Goal: Information Seeking & Learning: Learn about a topic

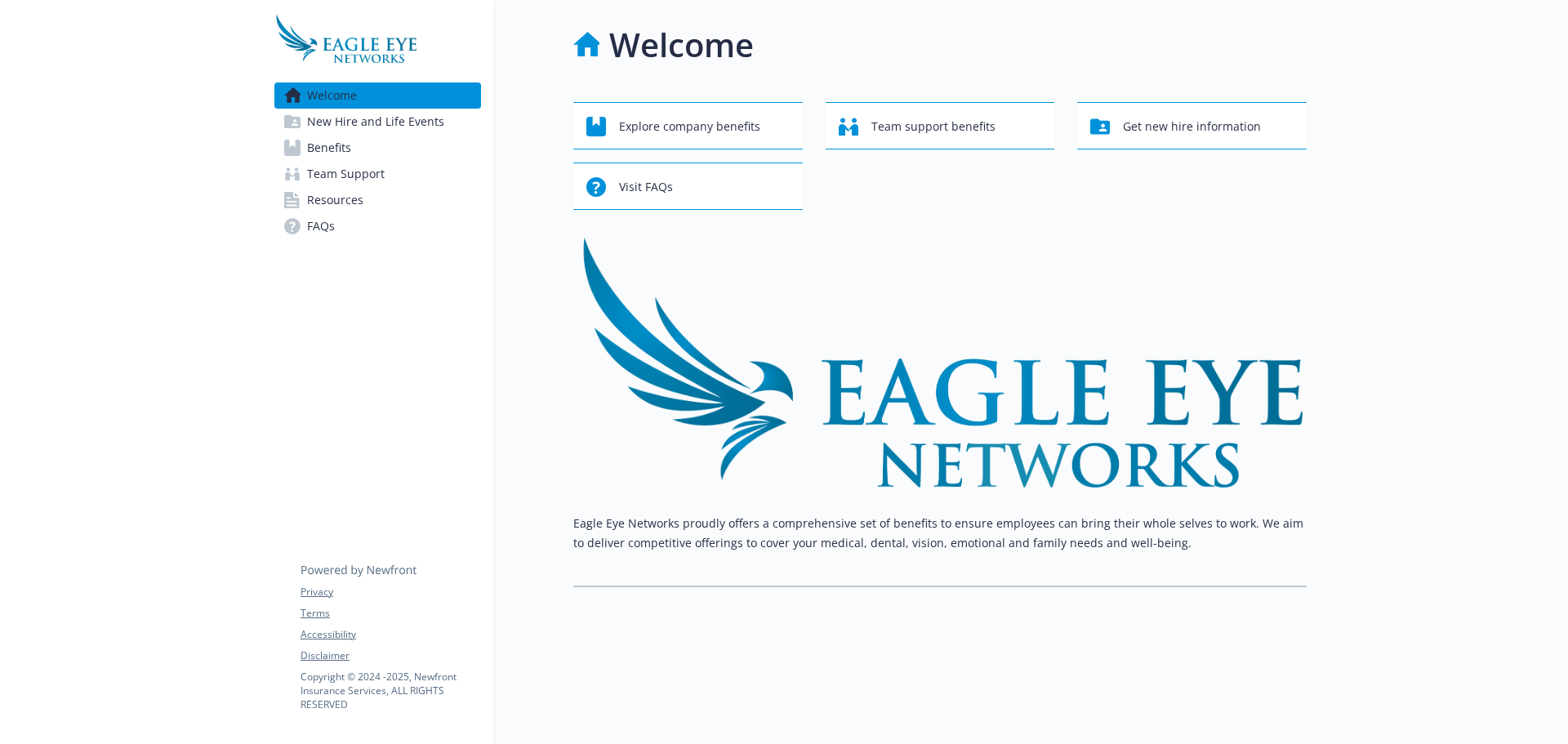
click at [326, 154] on span "Benefits" at bounding box center [329, 148] width 44 height 26
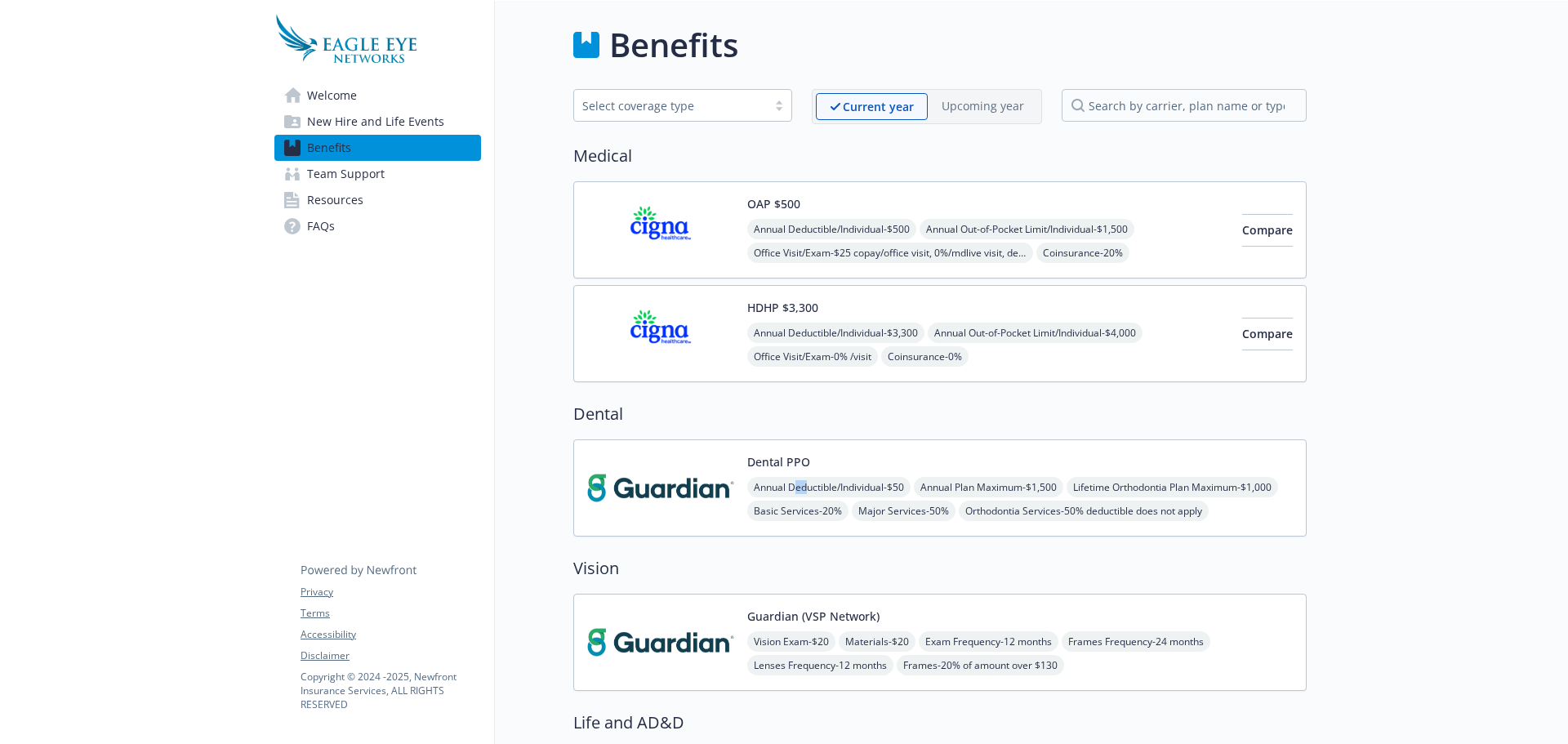
click at [804, 491] on span "Annual Deductible/Individual - $50" at bounding box center [828, 487] width 163 height 20
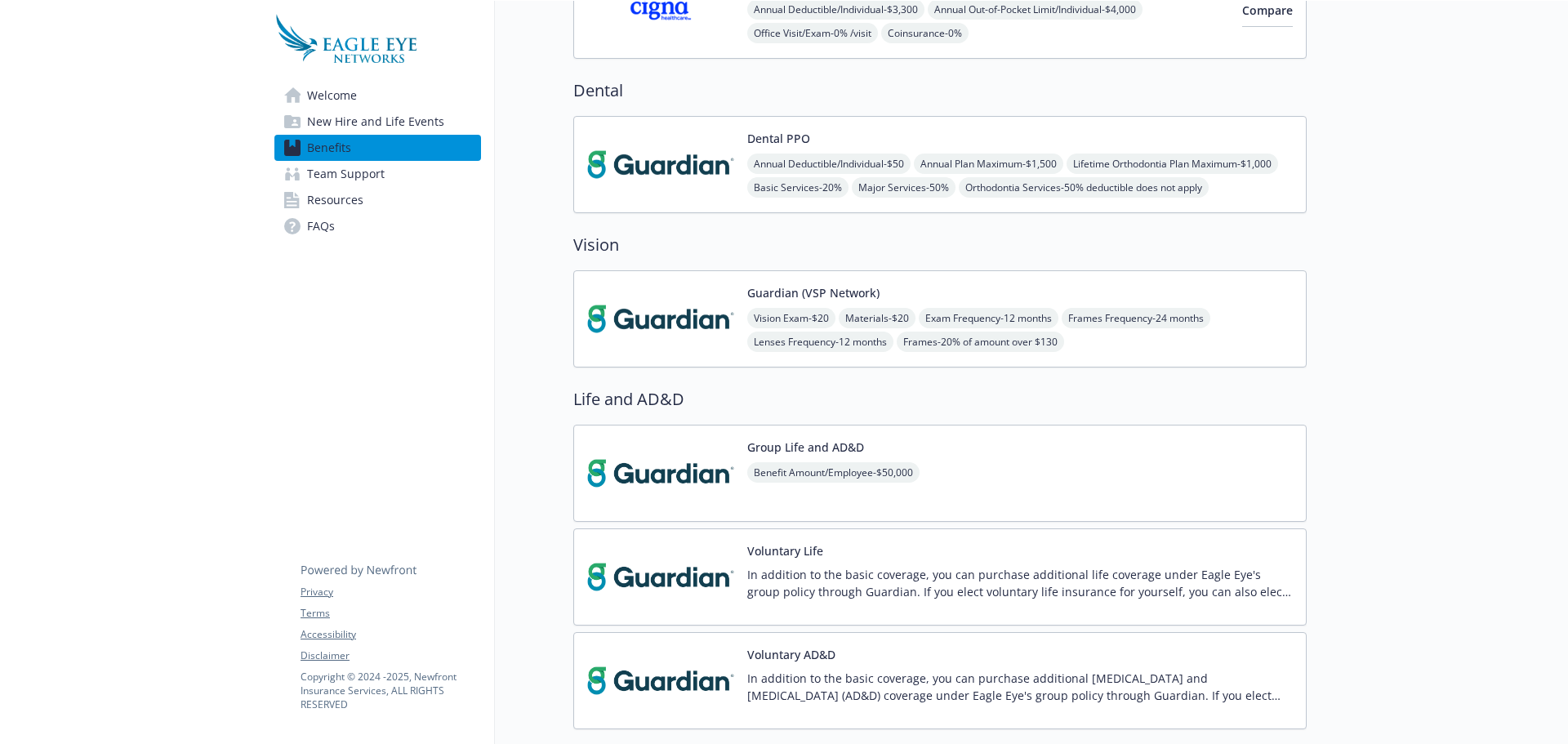
scroll to position [408, 0]
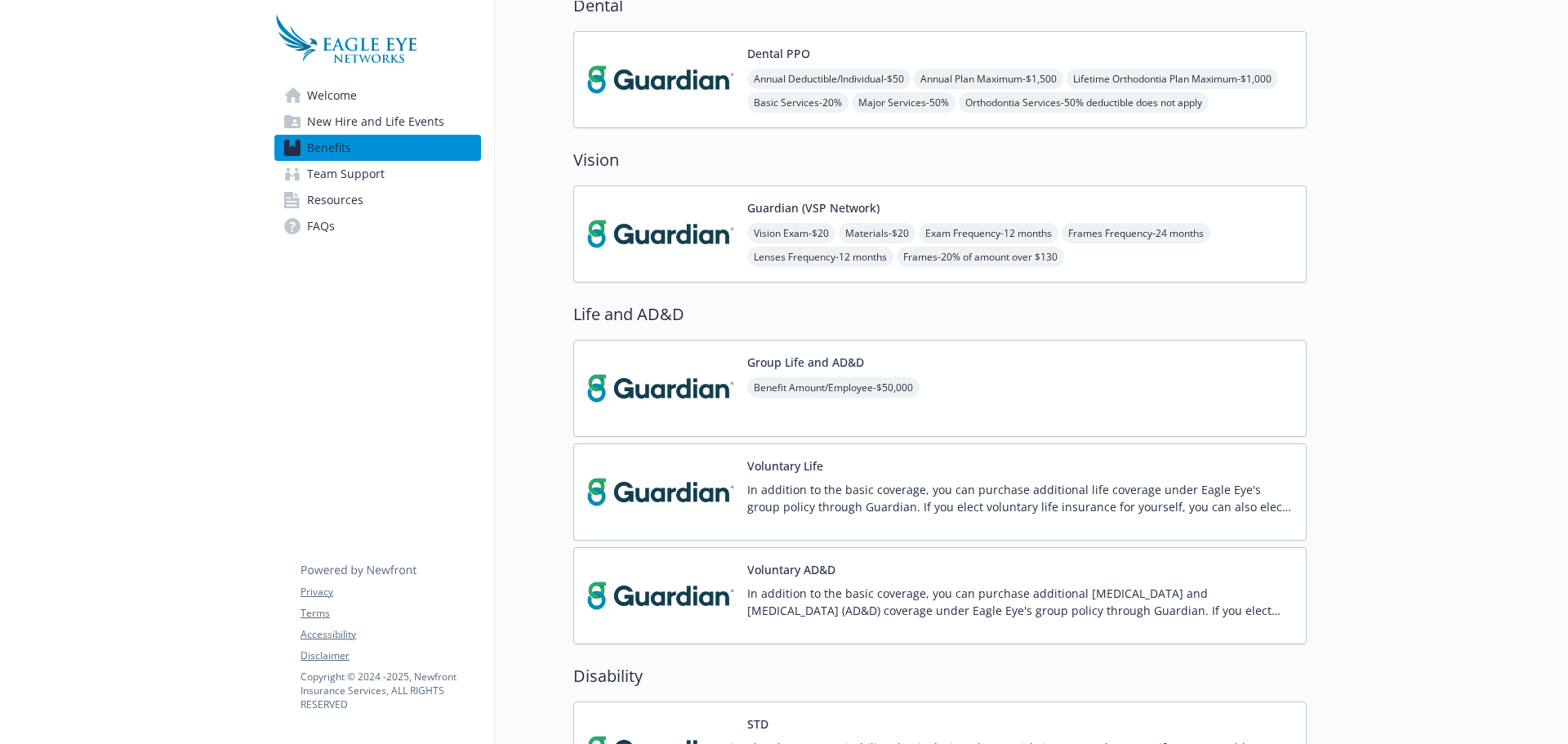
click at [842, 392] on span "Benefit Amount/Employee - $50,000" at bounding box center [834, 387] width 173 height 20
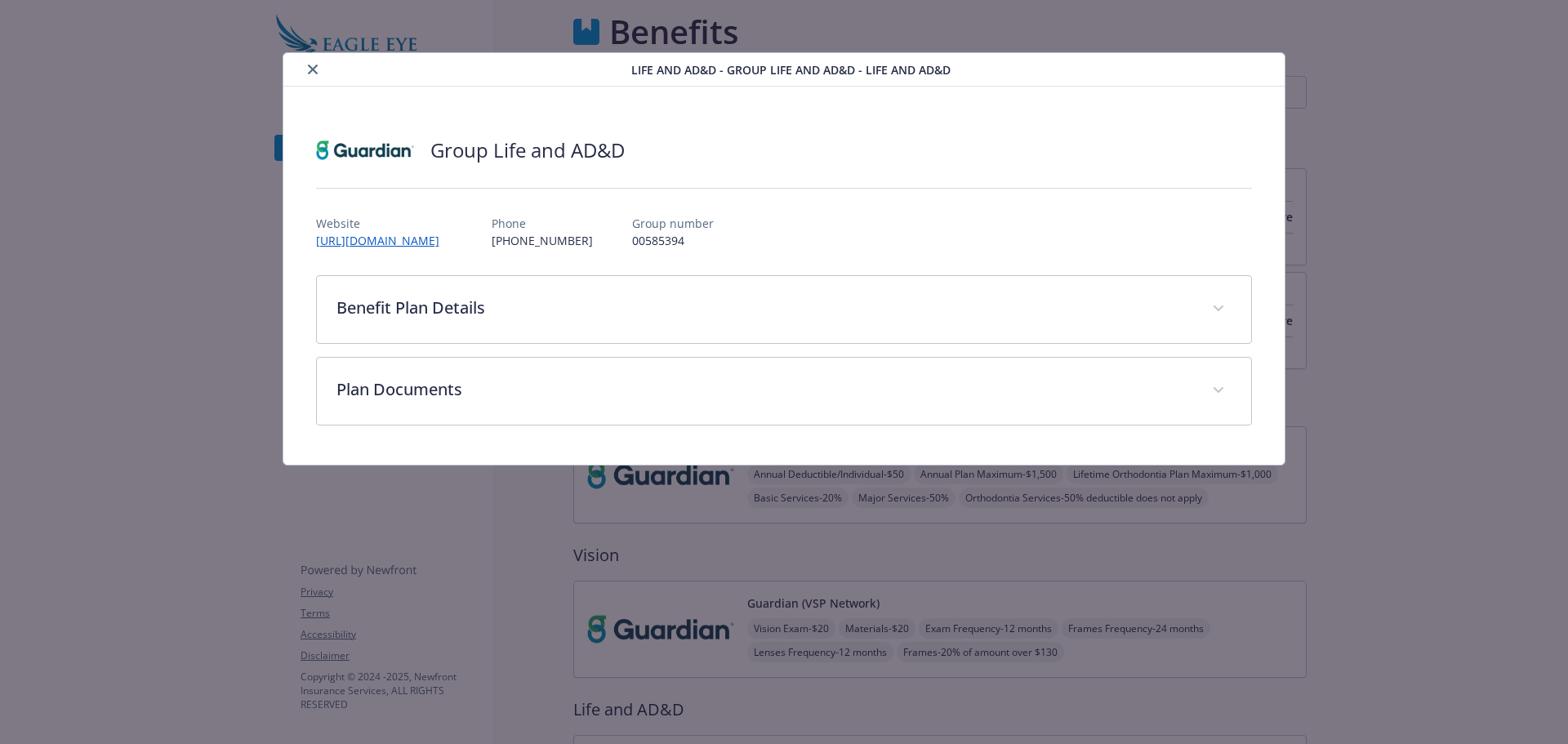
scroll to position [408, 0]
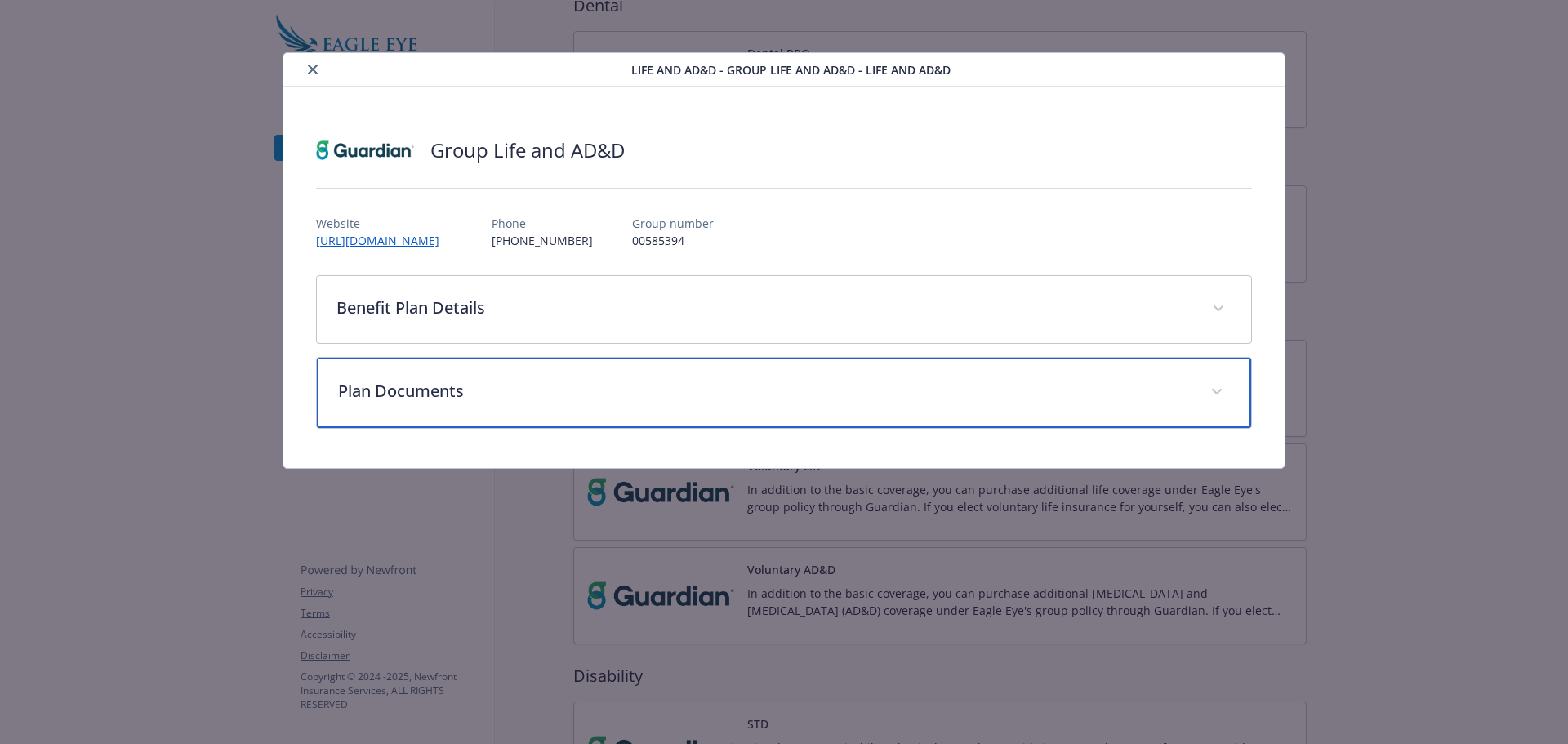
drag, startPoint x: 412, startPoint y: 384, endPoint x: 476, endPoint y: 386, distance: 64.0
click at [412, 383] on p "Plan Documents" at bounding box center [765, 392] width 854 height 24
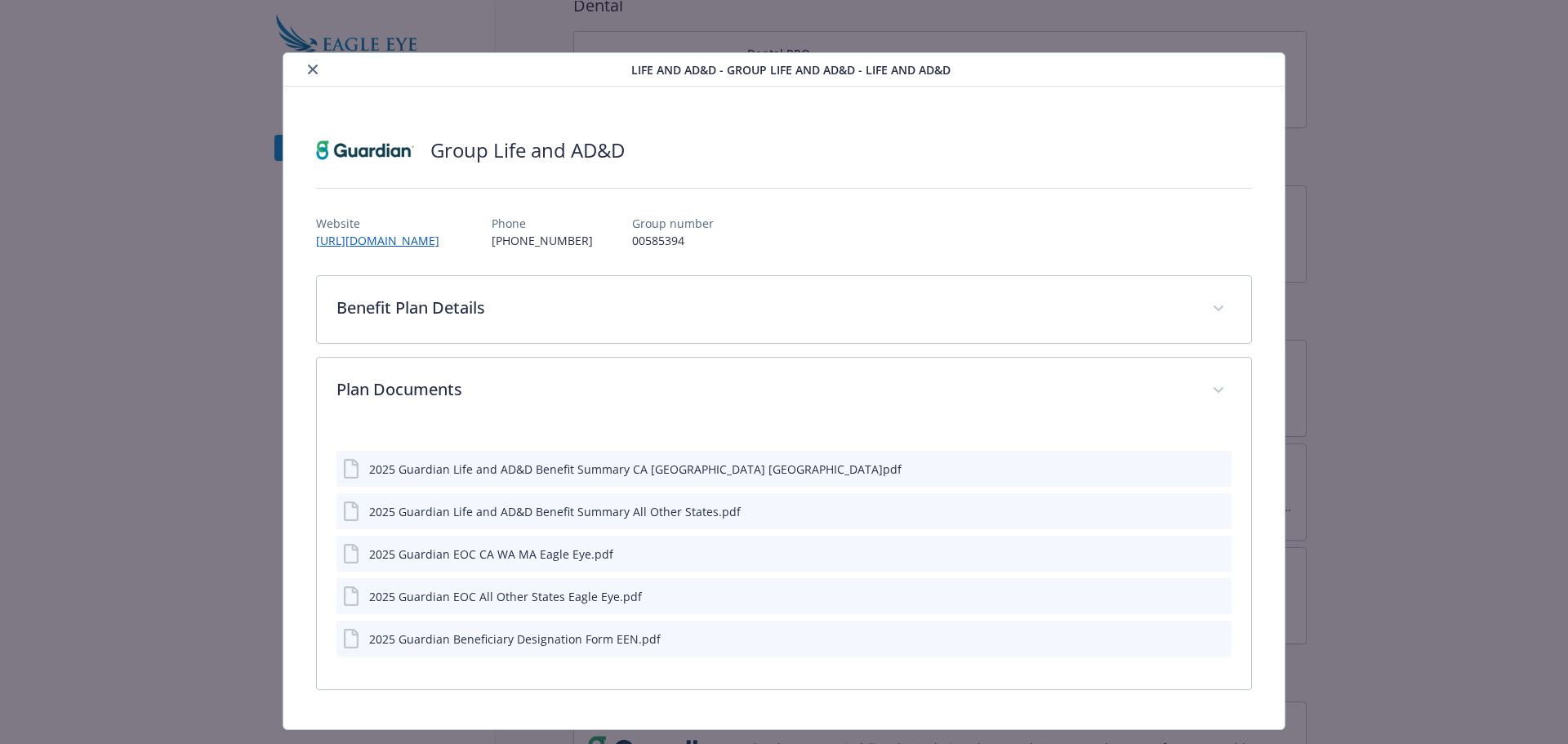
click at [1210, 512] on icon "preview file" at bounding box center [1216, 510] width 15 height 11
click at [1209, 599] on icon "preview file" at bounding box center [1216, 595] width 15 height 11
